Goal: Feedback & Contribution: Leave review/rating

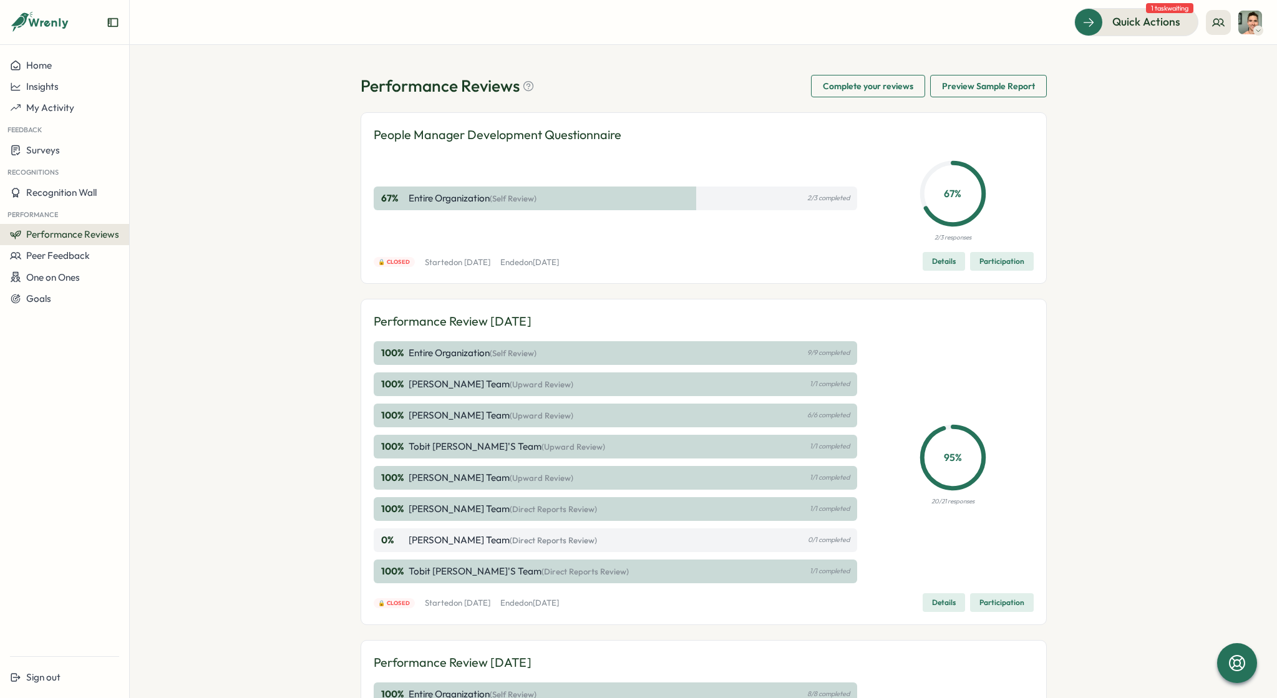
click at [1154, 10] on span "1 task waiting" at bounding box center [1169, 8] width 47 height 10
click at [1149, 19] on span "Quick Actions" at bounding box center [1129, 22] width 68 height 16
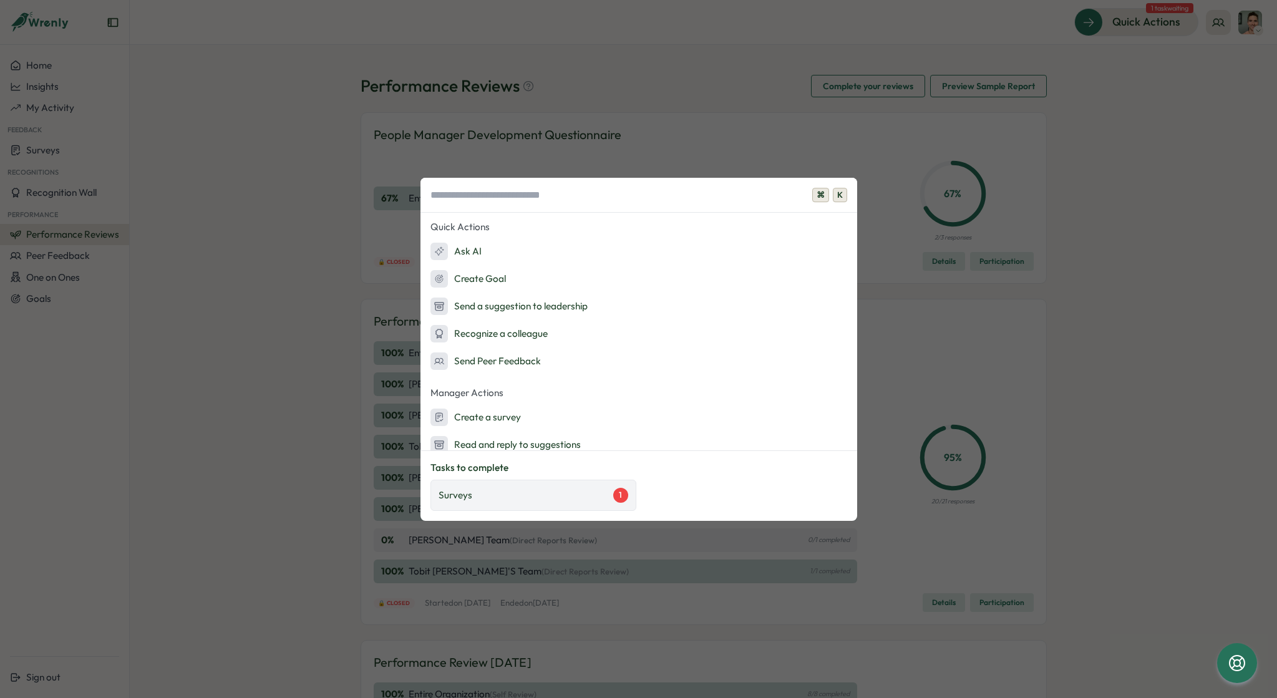
click at [590, 506] on div "Surveys 1" at bounding box center [533, 495] width 206 height 31
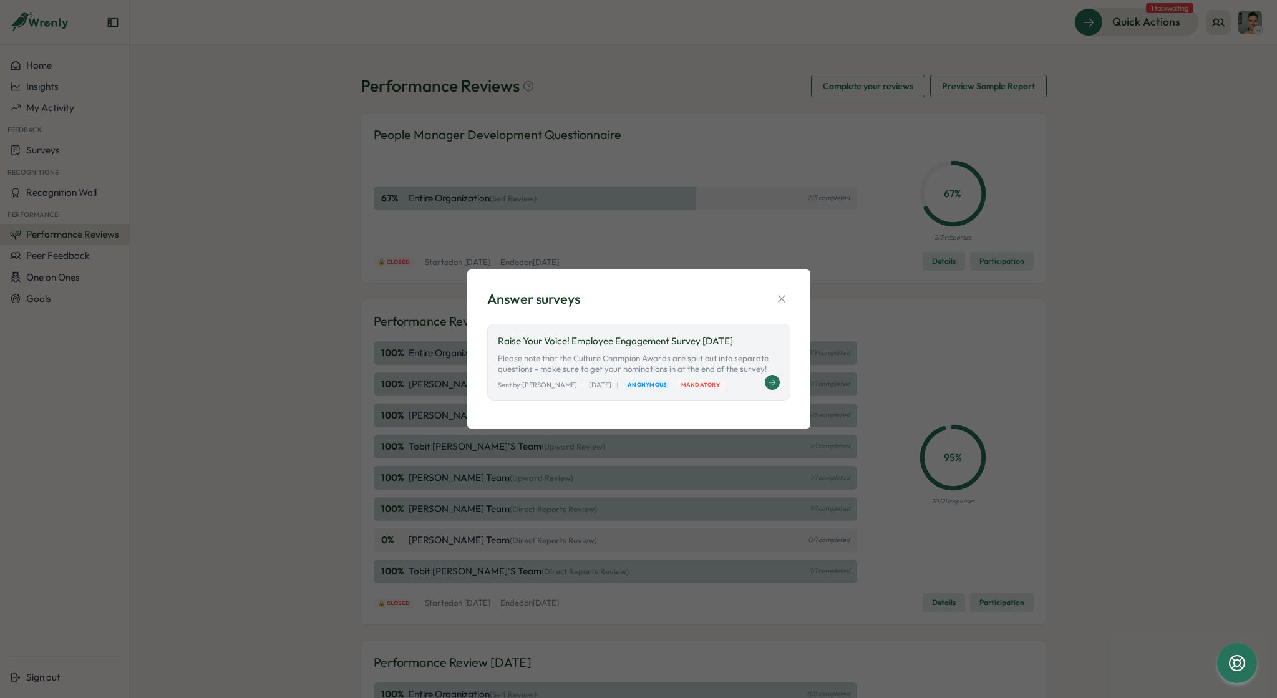
click at [757, 384] on div "Sent by: [PERSON_NAME] | [DATE] | Anonymous Mandatory" at bounding box center [639, 385] width 282 height 11
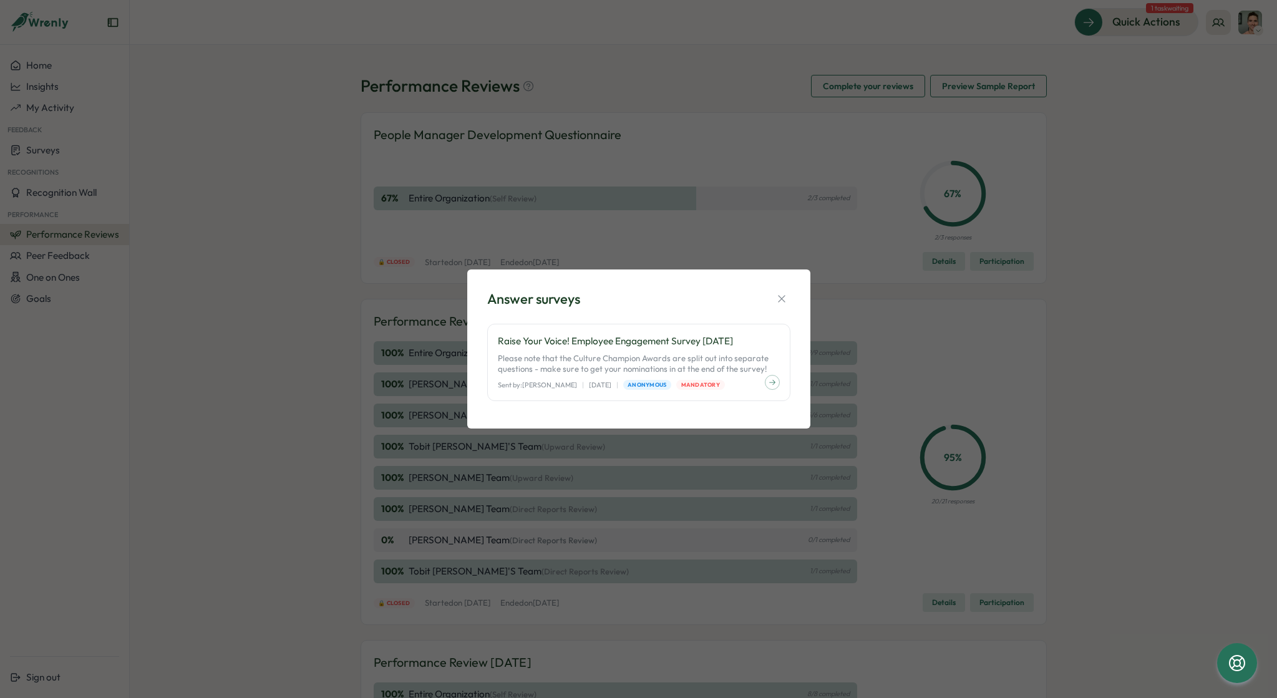
click at [1107, 179] on div "Answer surveys Raise Your Voice! Employee Engagement Survey [DATE] Please note …" at bounding box center [638, 349] width 1277 height 698
click at [779, 298] on icon "button" at bounding box center [781, 299] width 12 height 12
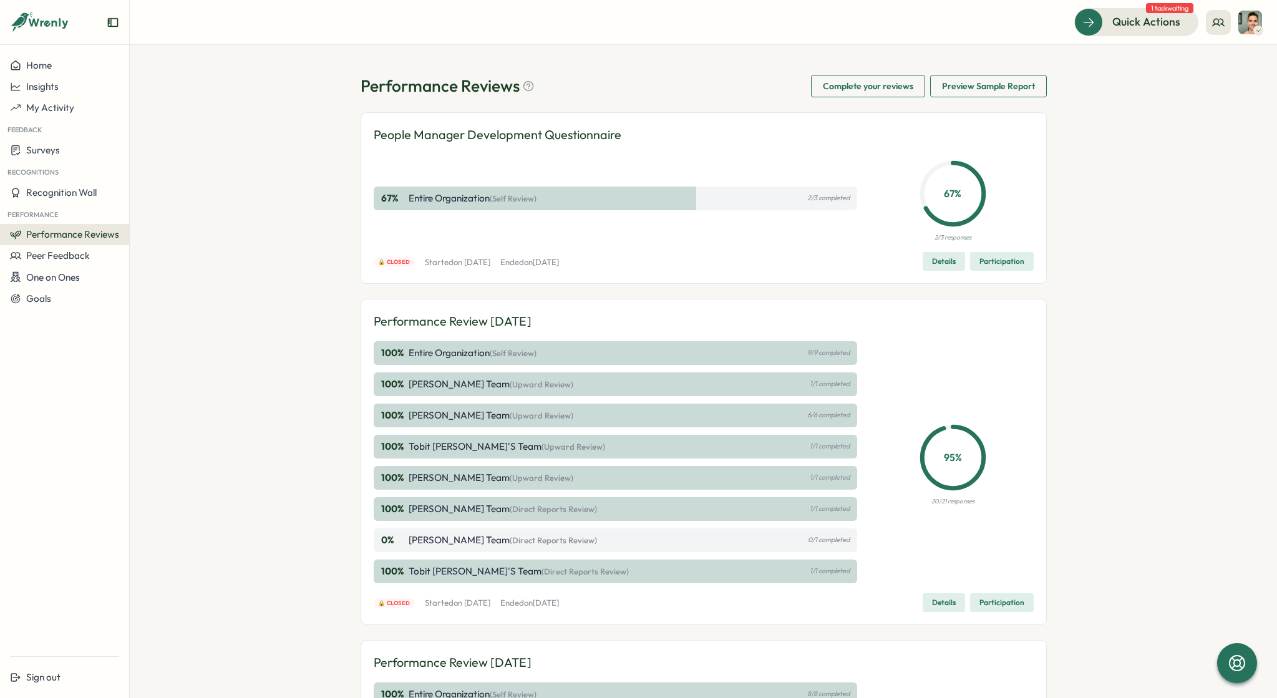
click at [208, 119] on div "Performance Reviews Complete your reviews Preview Sample Report People Manager …" at bounding box center [703, 371] width 1147 height 653
click at [39, 71] on button "Home" at bounding box center [64, 65] width 129 height 21
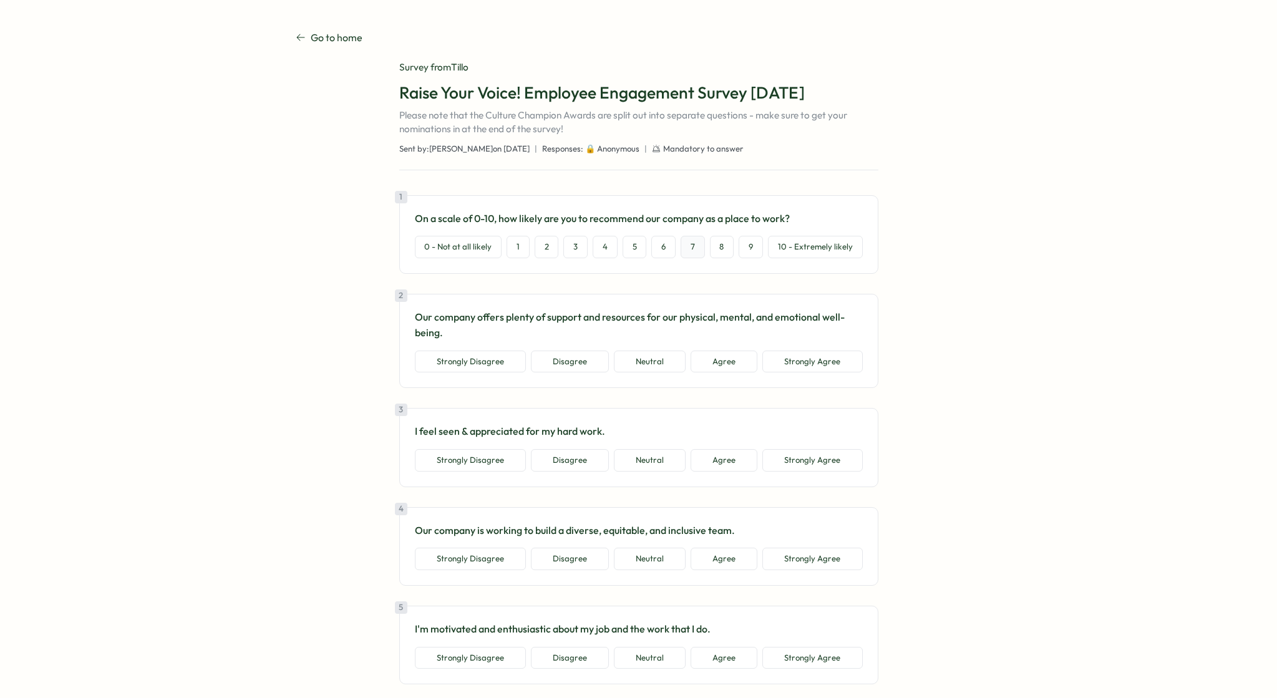
click at [696, 251] on button "7" at bounding box center [693, 247] width 24 height 22
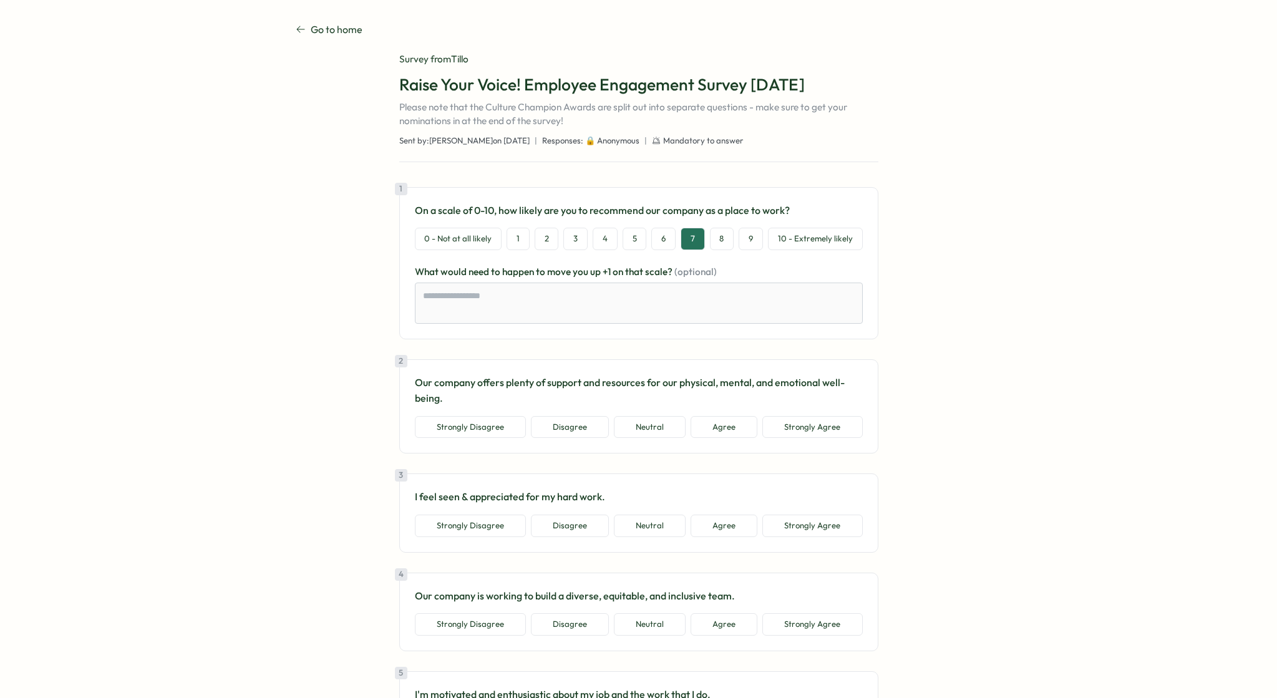
scroll to position [19, 0]
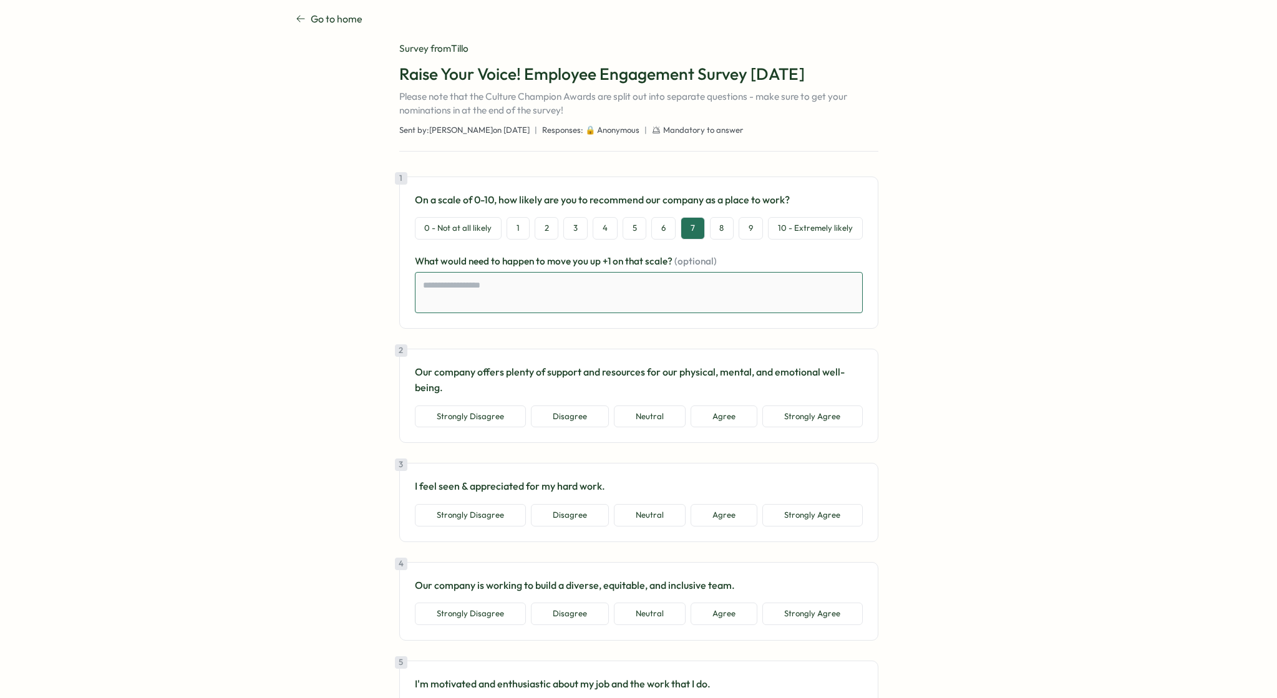
click at [500, 284] on textarea at bounding box center [639, 292] width 448 height 41
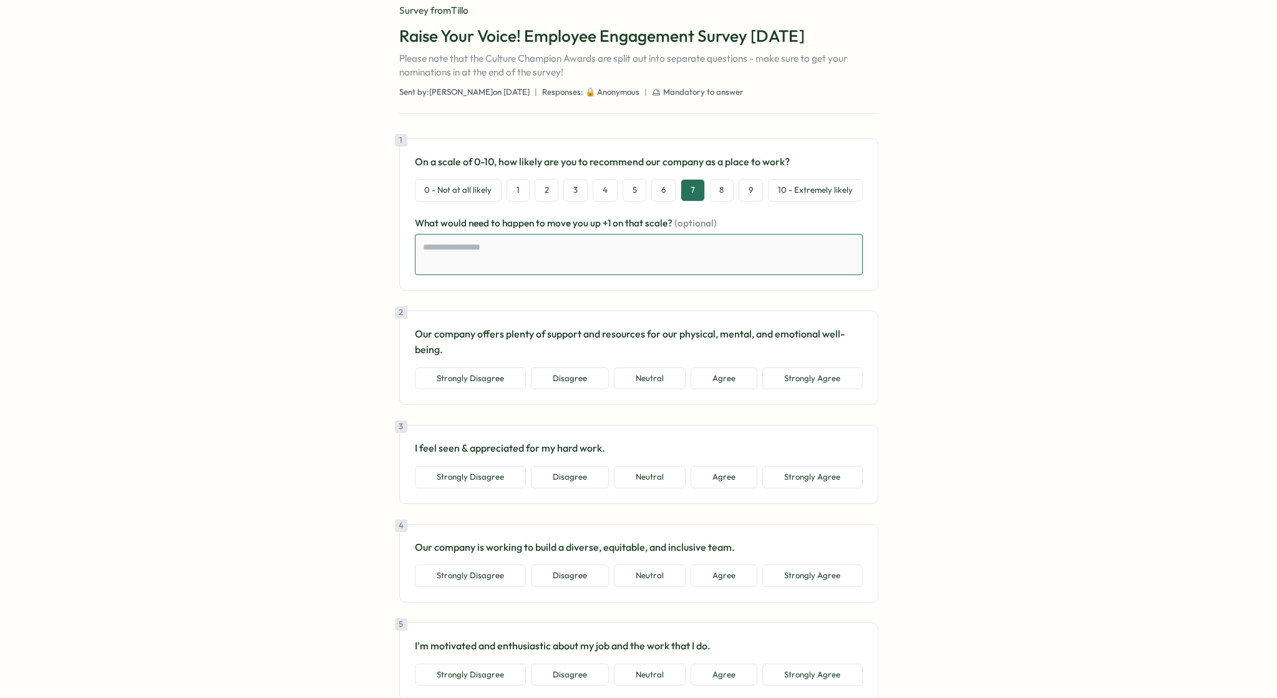
scroll to position [69, 0]
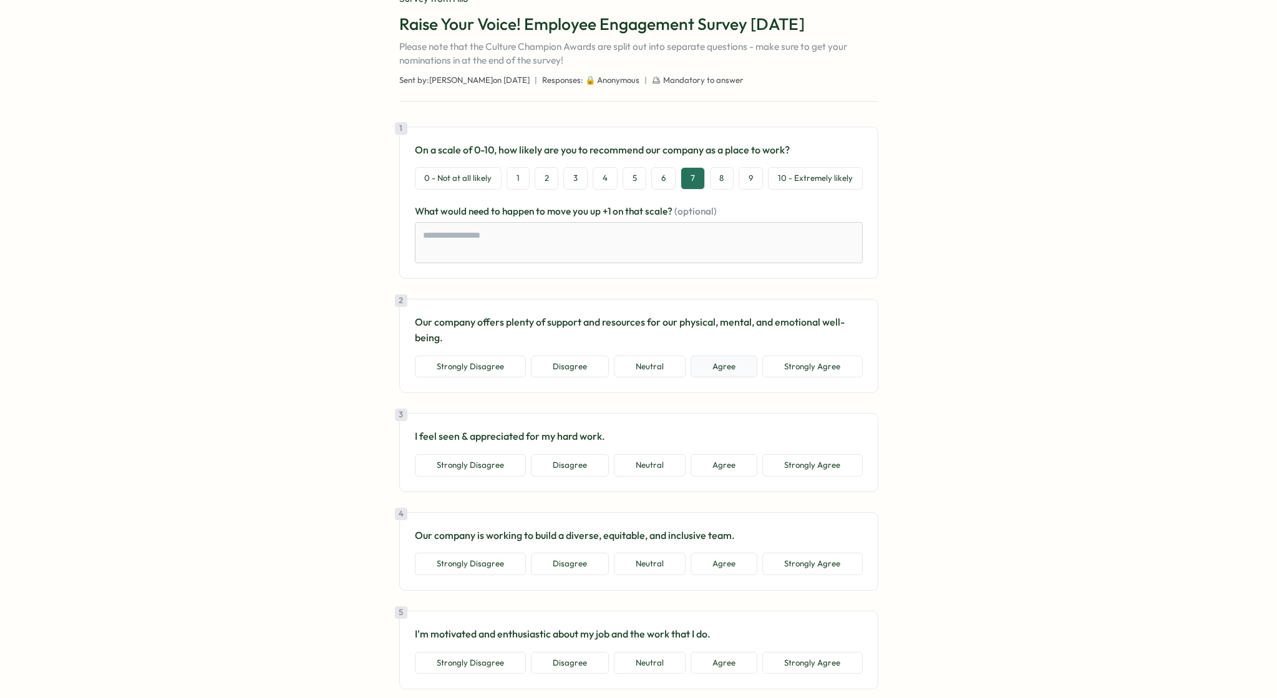
click at [724, 368] on button "Agree" at bounding box center [724, 367] width 67 height 22
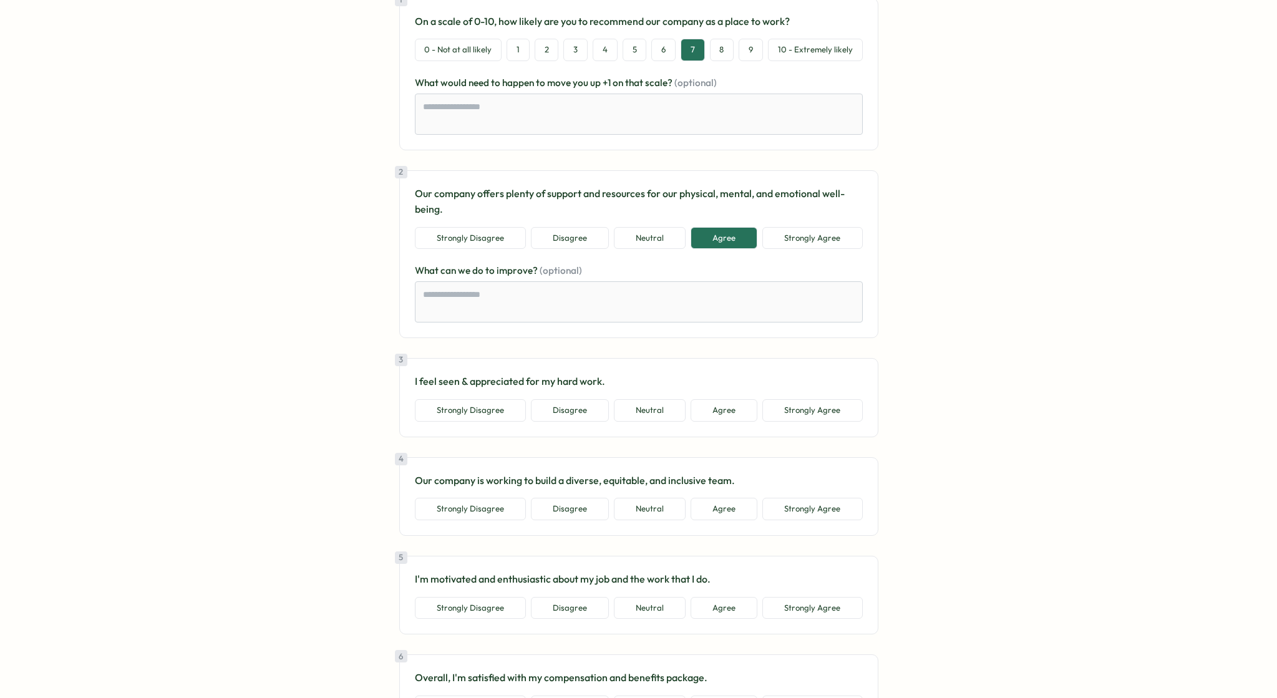
scroll to position [346, 0]
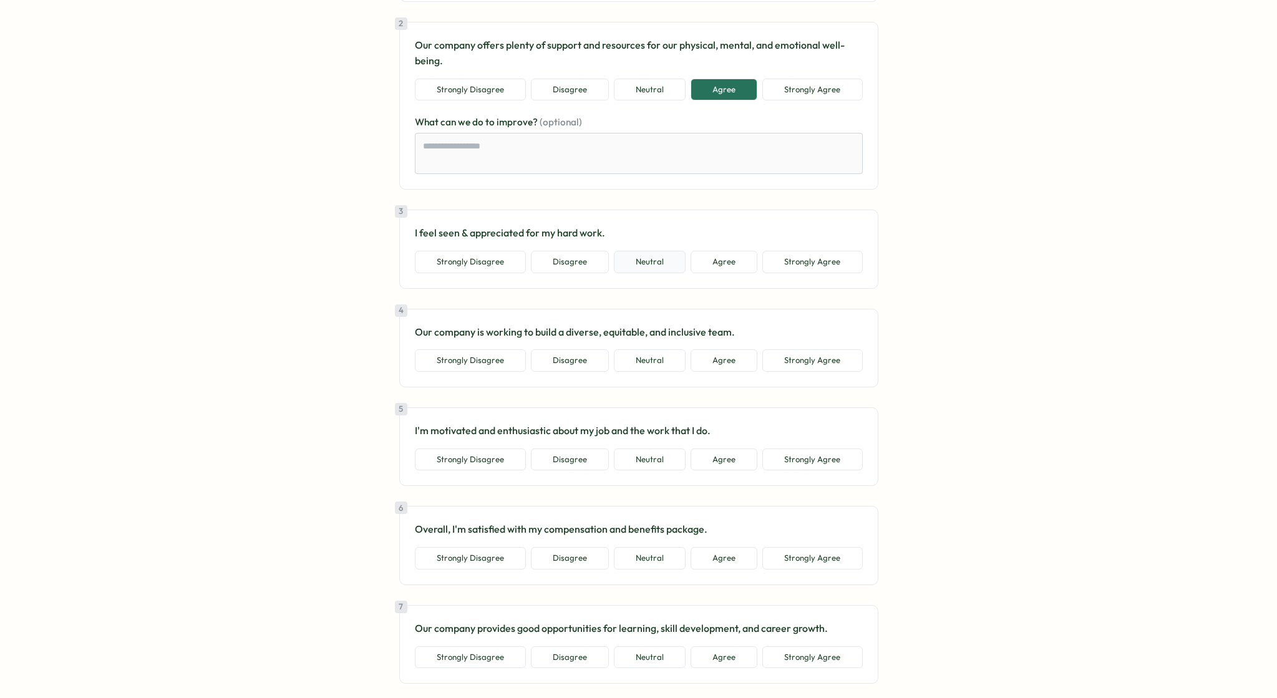
click at [624, 267] on button "Neutral" at bounding box center [650, 262] width 72 height 22
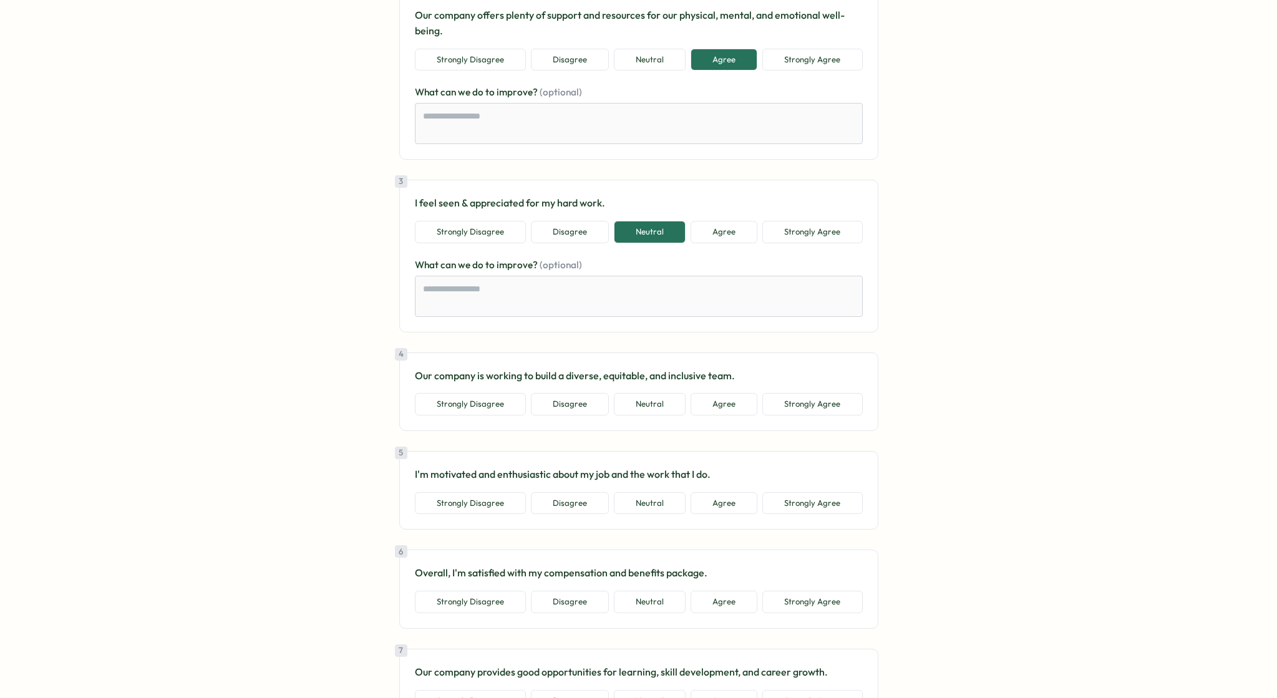
scroll to position [462, 0]
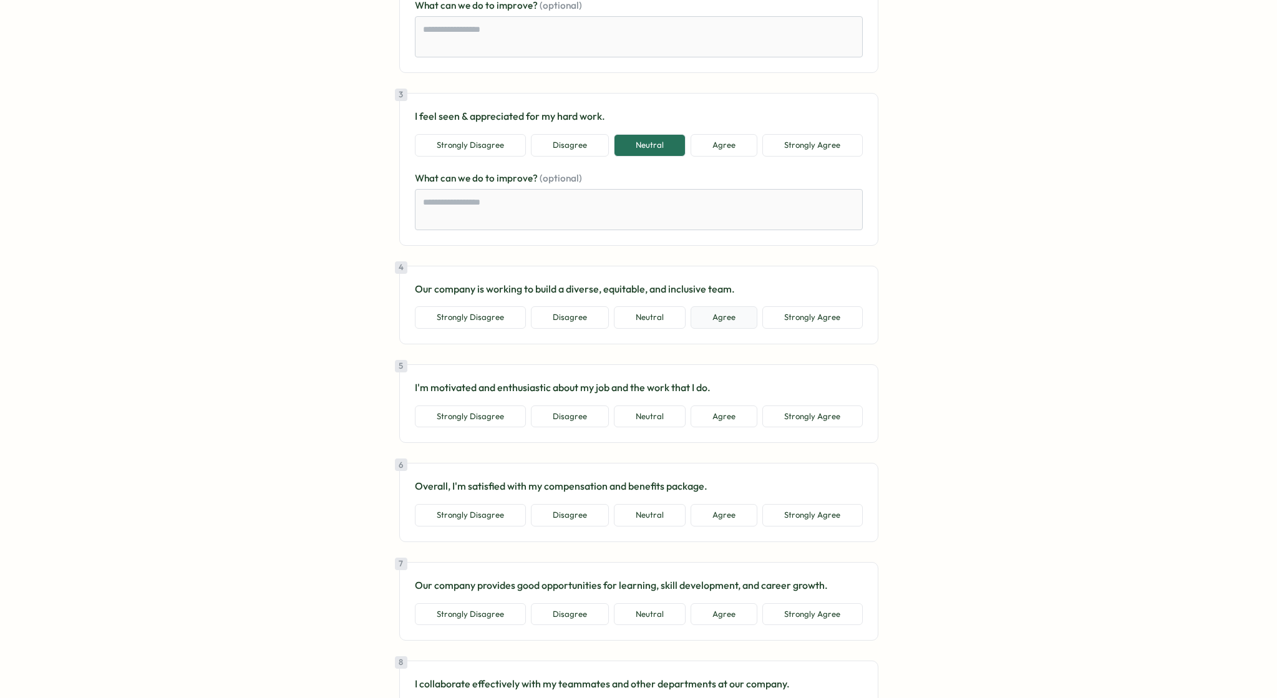
click at [717, 313] on button "Agree" at bounding box center [724, 317] width 67 height 22
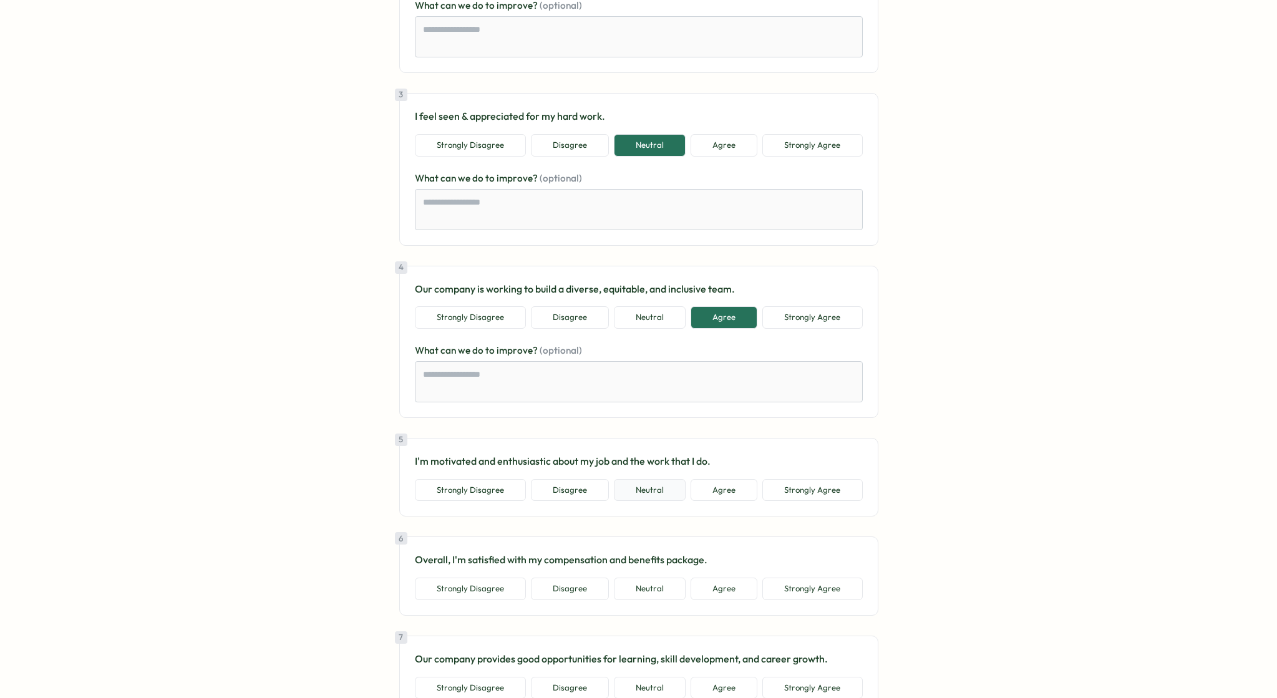
click at [667, 496] on button "Neutral" at bounding box center [650, 490] width 72 height 22
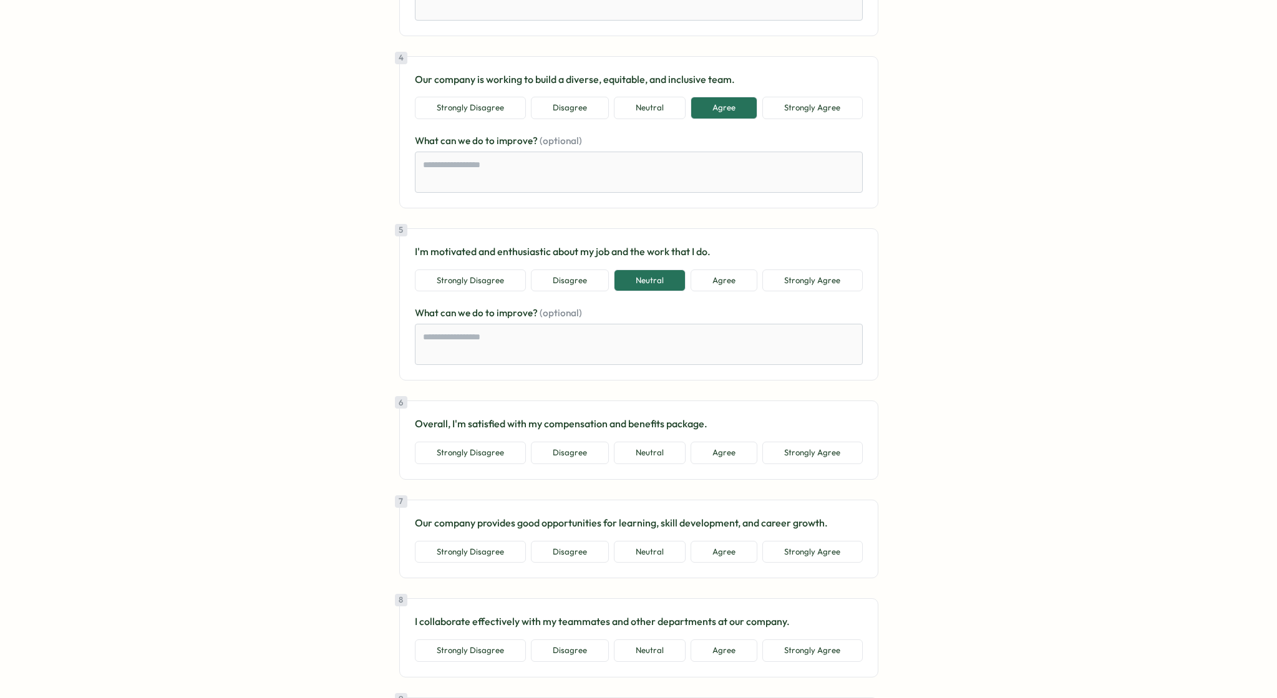
scroll to position [685, 0]
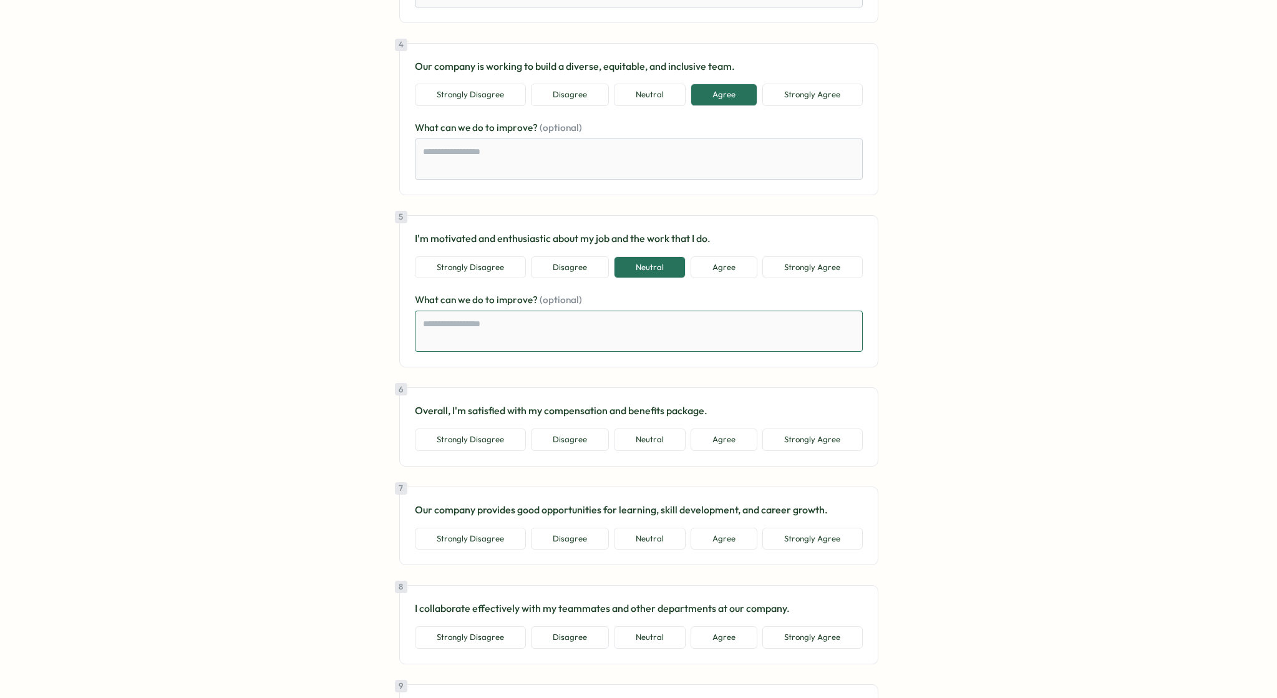
click at [817, 333] on textarea at bounding box center [639, 331] width 448 height 41
click at [666, 445] on button "Neutral" at bounding box center [650, 440] width 72 height 22
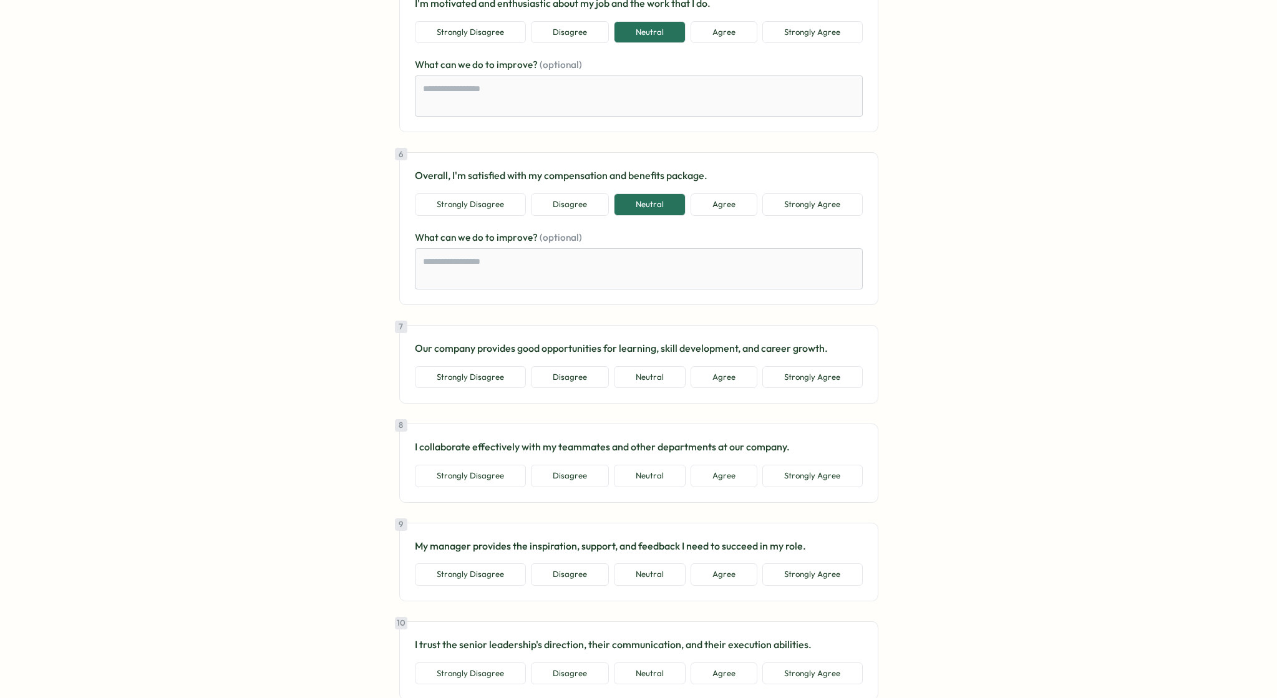
scroll to position [921, 0]
click at [626, 374] on button "Neutral" at bounding box center [650, 376] width 72 height 22
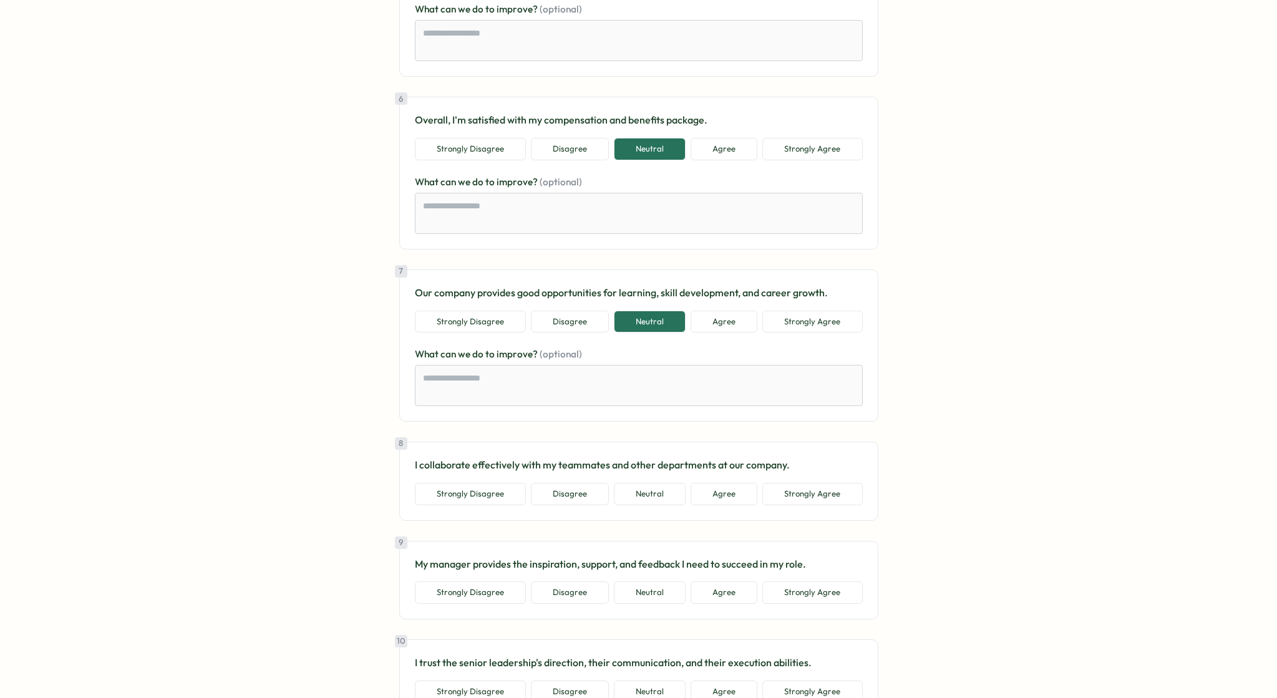
scroll to position [1037, 0]
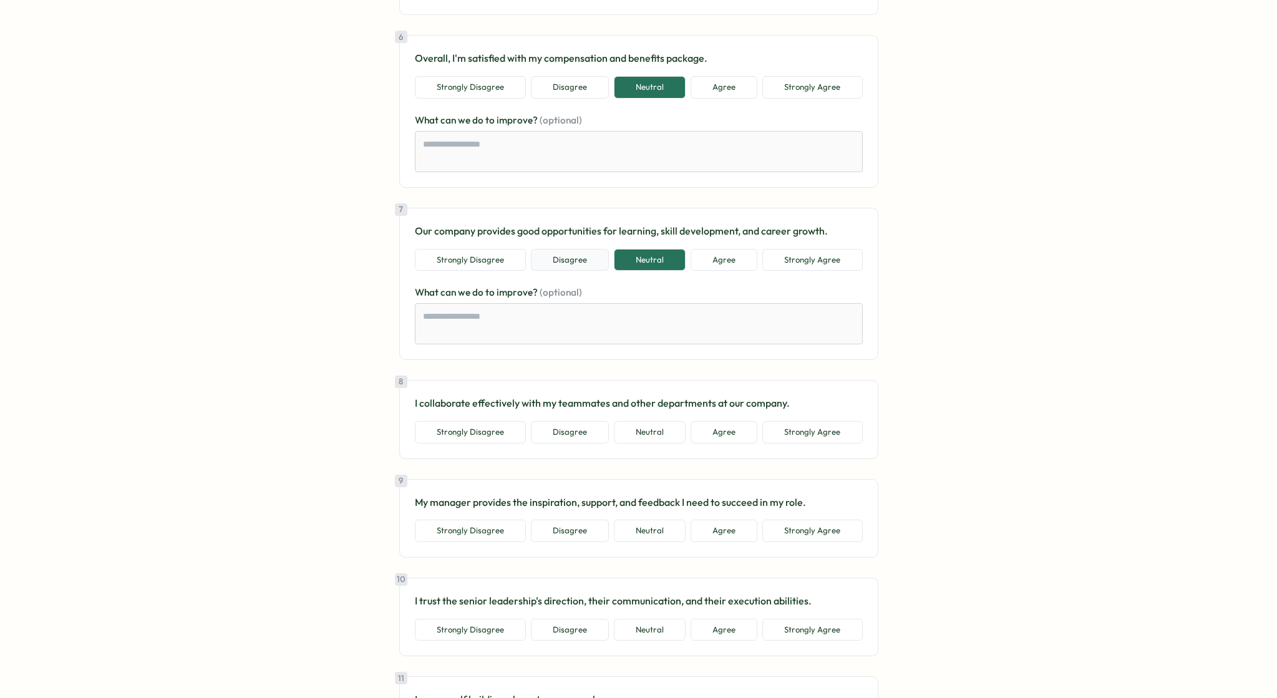
click at [579, 266] on button "Disagree" at bounding box center [570, 260] width 78 height 22
click at [663, 265] on button "Neutral" at bounding box center [650, 260] width 72 height 22
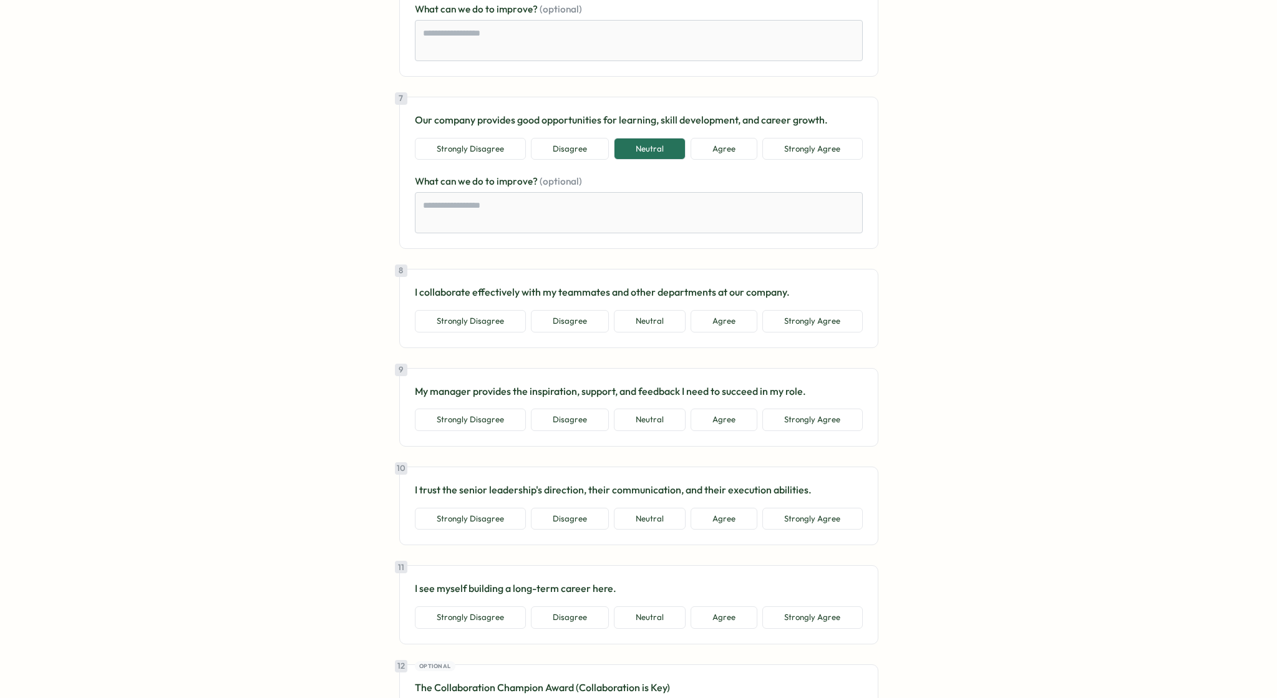
scroll to position [1150, 0]
click at [702, 324] on button "Agree" at bounding box center [724, 320] width 67 height 22
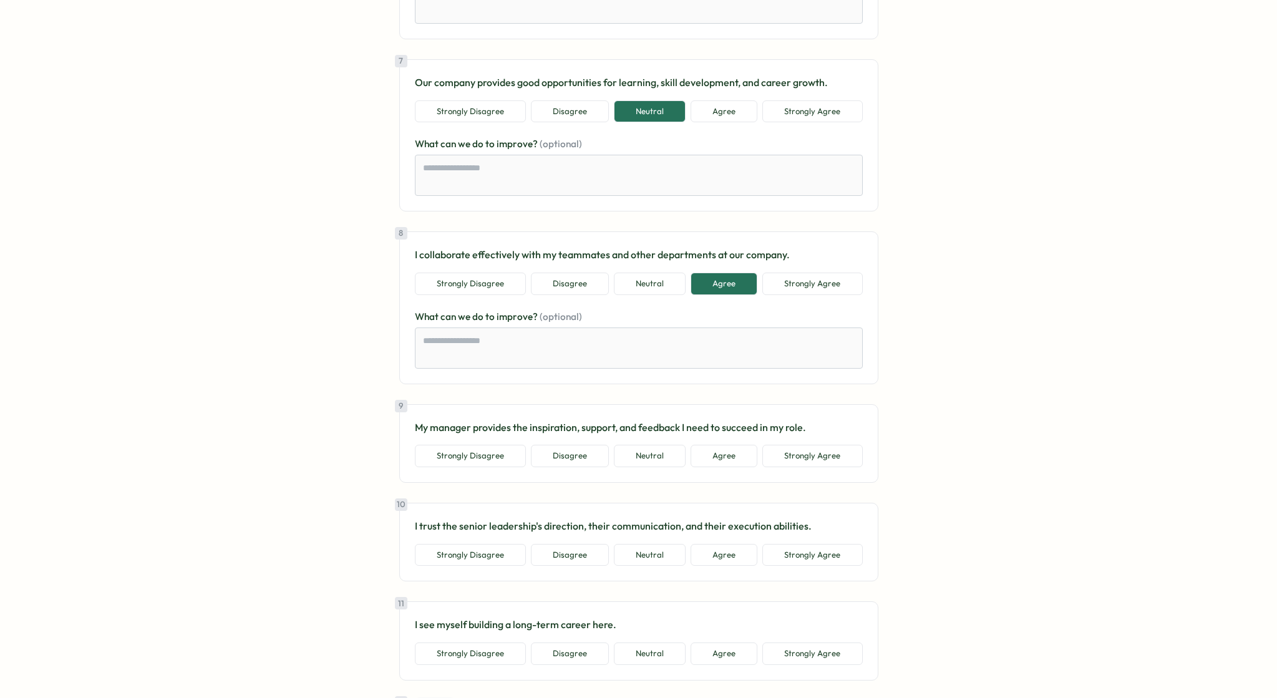
scroll to position [1266, 0]
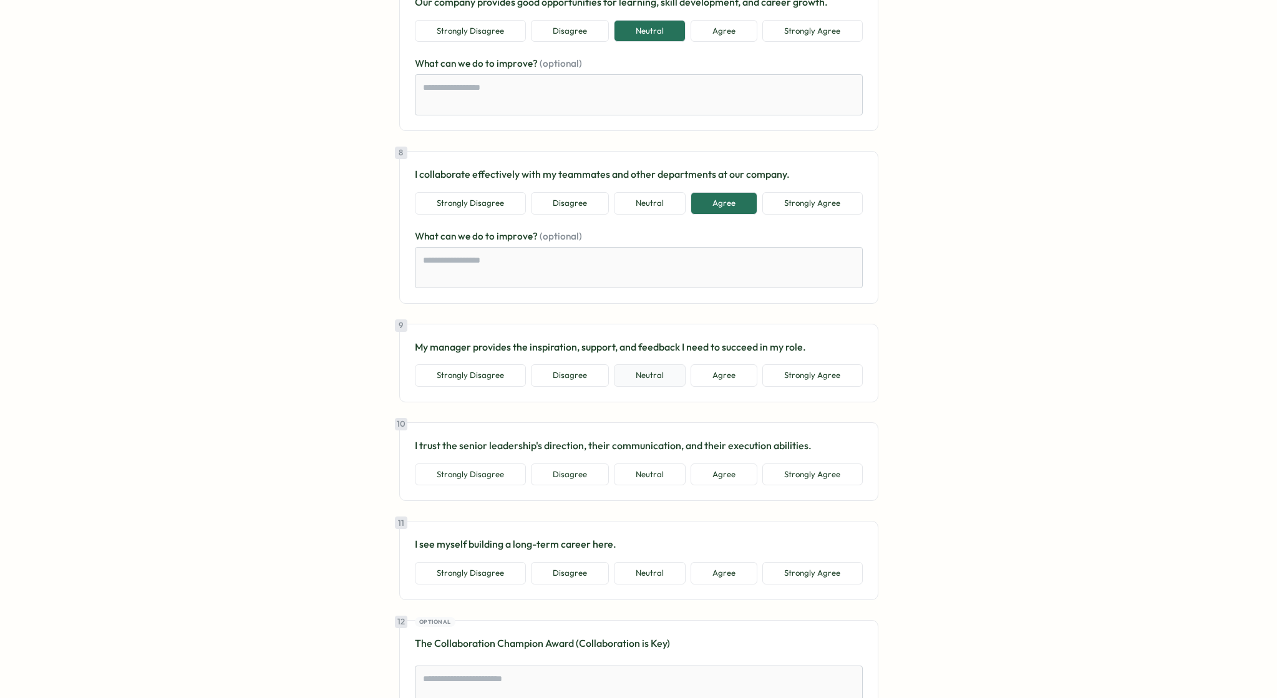
click at [674, 379] on button "Neutral" at bounding box center [650, 375] width 72 height 22
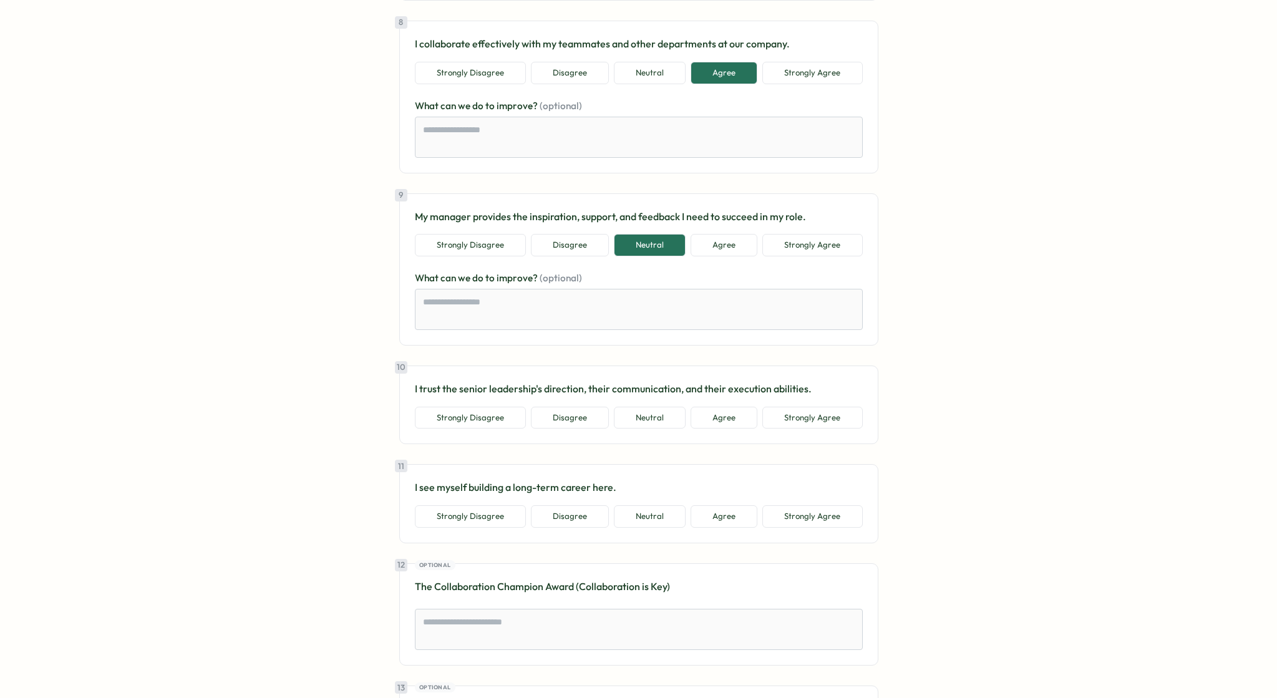
scroll to position [1513, 0]
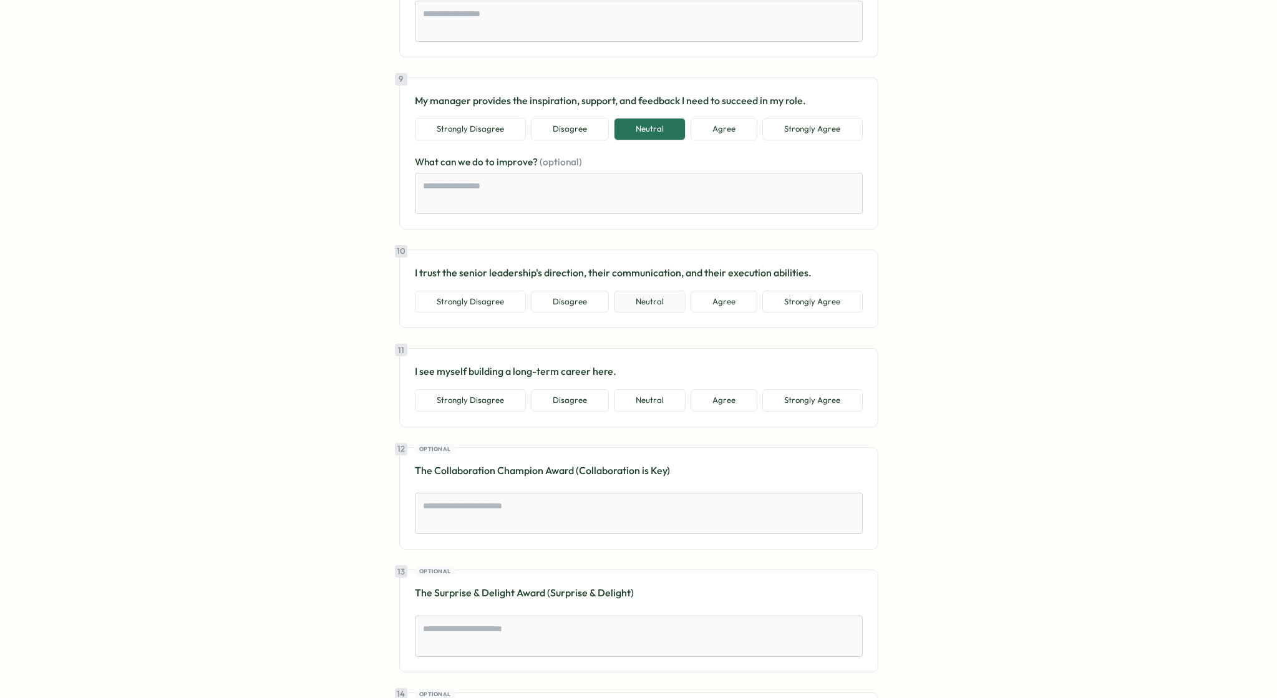
click at [669, 299] on button "Neutral" at bounding box center [650, 302] width 72 height 22
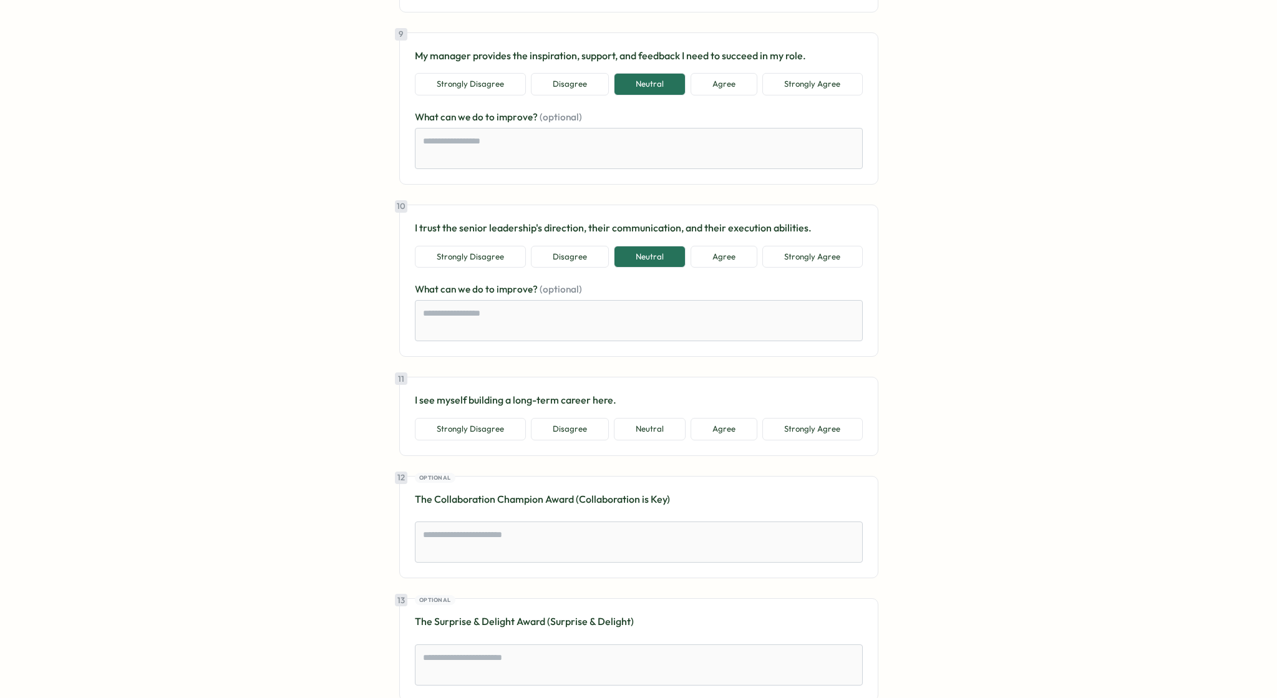
scroll to position [1644, 0]
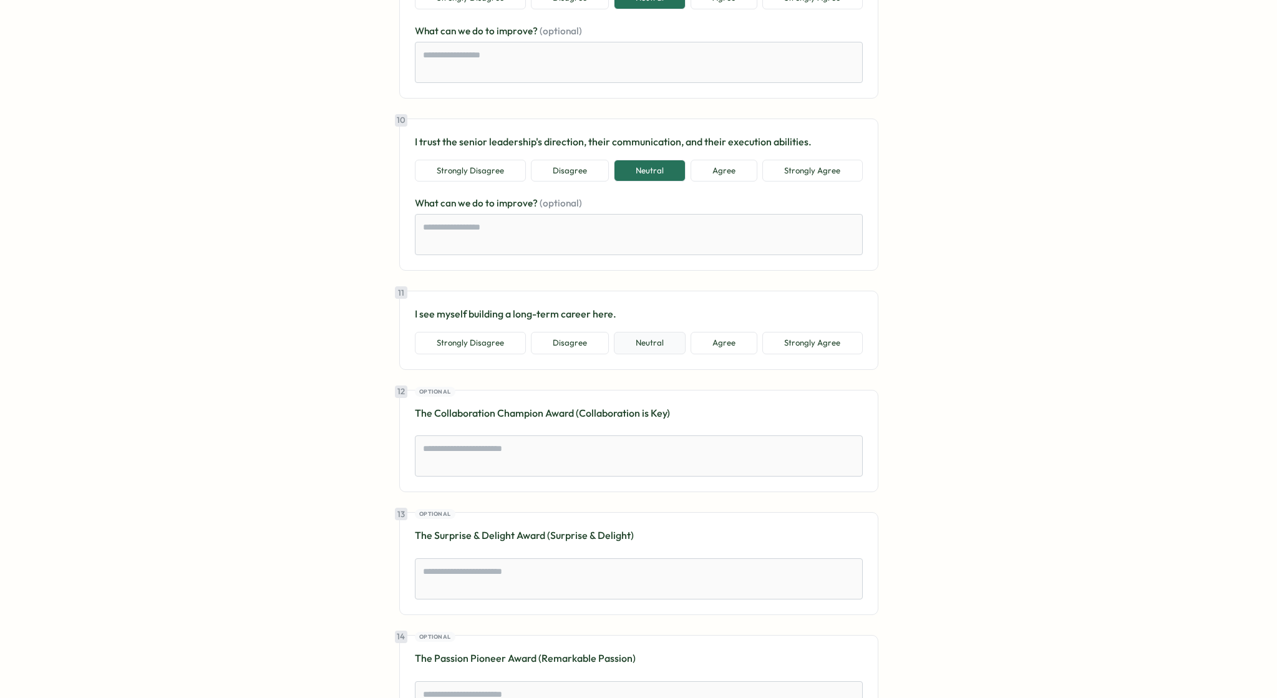
click at [667, 342] on button "Neutral" at bounding box center [650, 343] width 72 height 22
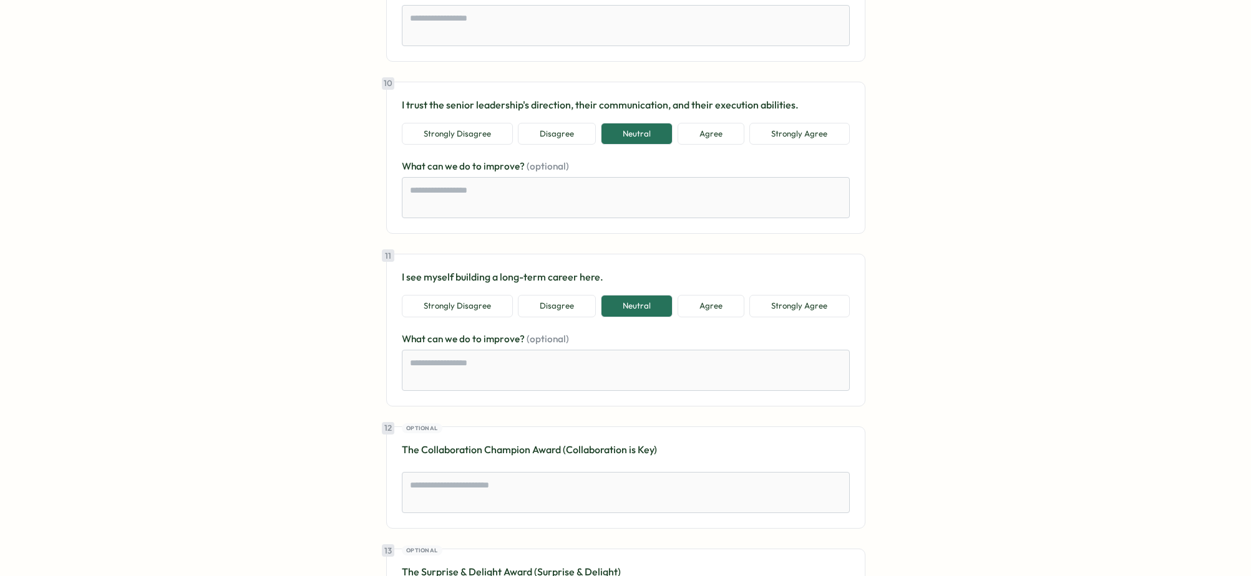
scroll to position [1757, 0]
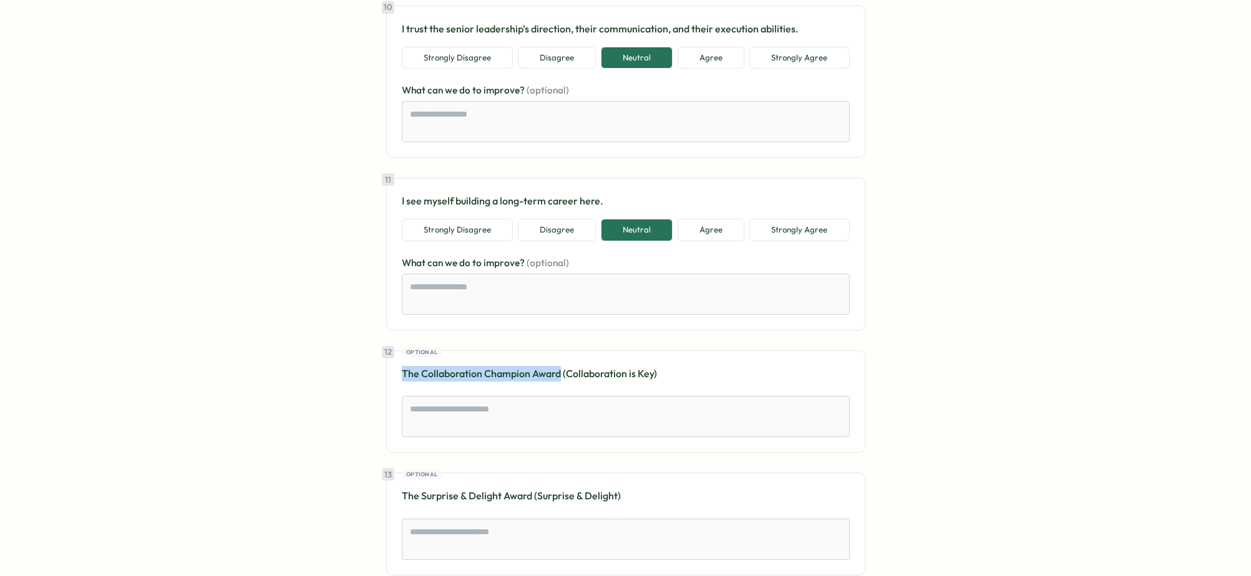
drag, startPoint x: 397, startPoint y: 374, endPoint x: 556, endPoint y: 374, distance: 158.4
click at [556, 374] on div "12 Optional The Collaboration Champion Award (Collaboration is Key)" at bounding box center [625, 402] width 479 height 103
copy p "The Collaboration Champion Award"
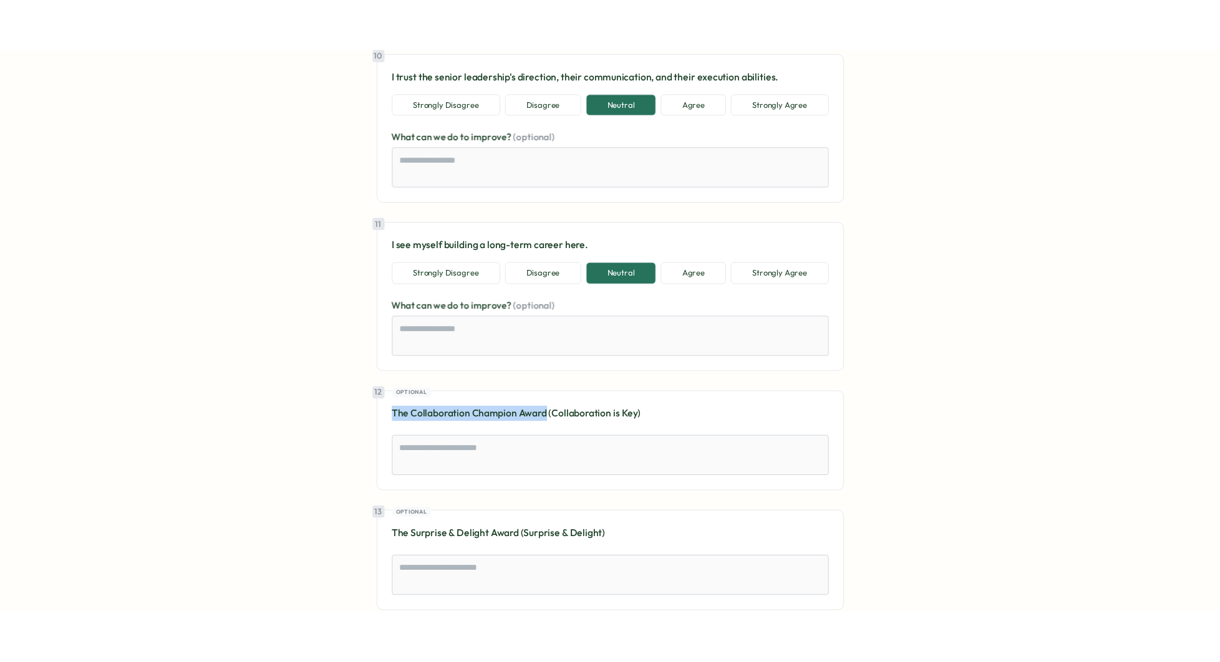
scroll to position [1873, 0]
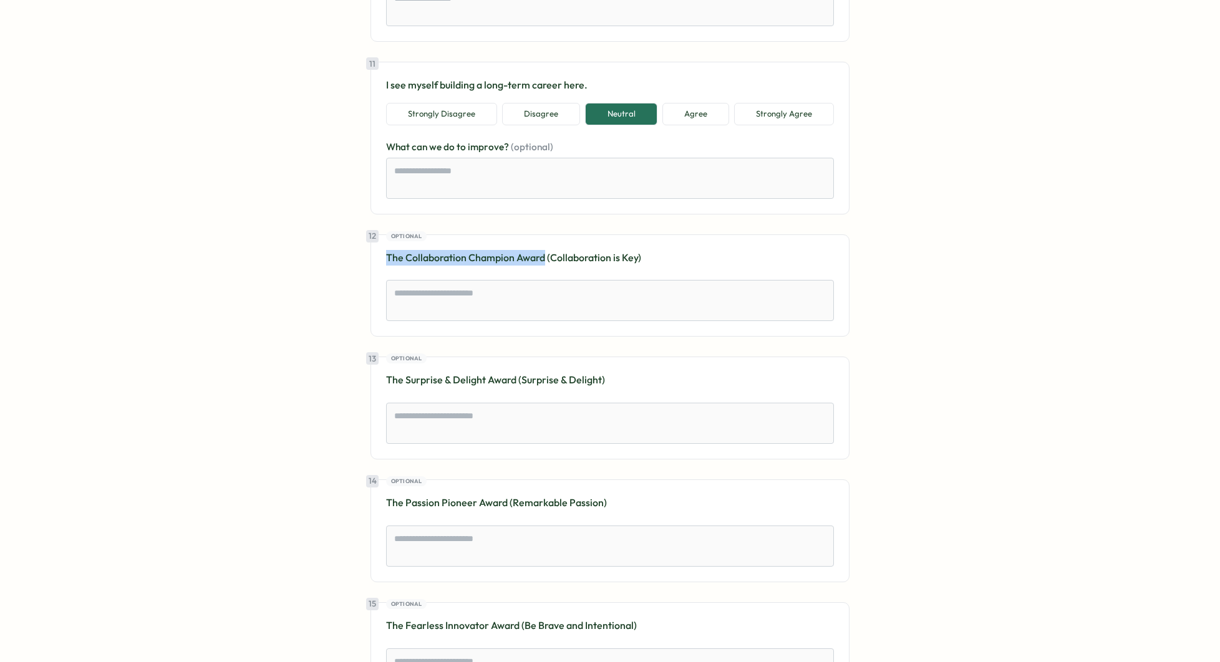
type textarea "*"
